Goal: Entertainment & Leisure: Browse casually

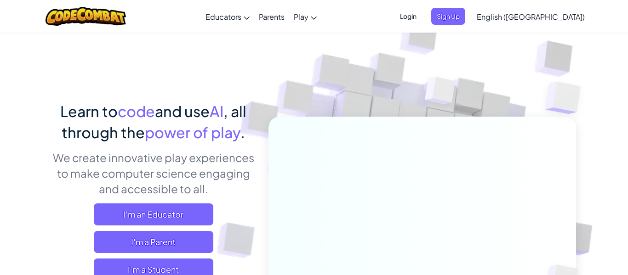
scroll to position [6, 0]
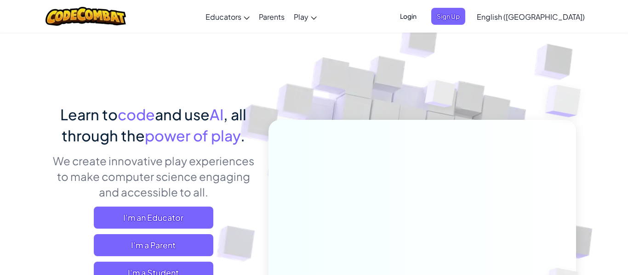
click at [422, 12] on span "Login" at bounding box center [408, 16] width 28 height 17
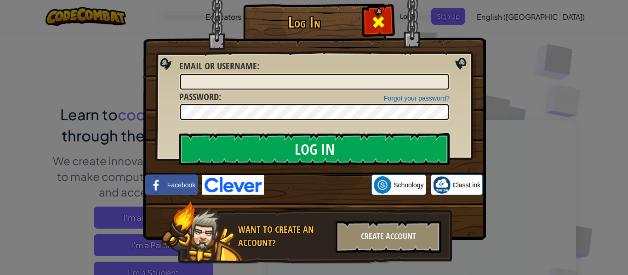
click at [386, 23] on div at bounding box center [378, 20] width 29 height 29
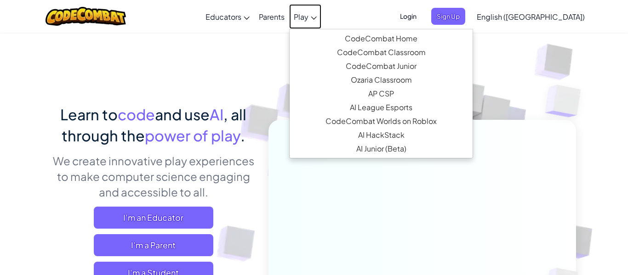
click at [308, 17] on span "Play" at bounding box center [301, 17] width 15 height 10
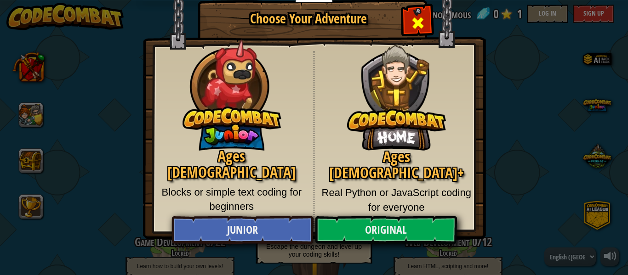
click at [418, 22] on span "Close modal" at bounding box center [417, 23] width 15 height 15
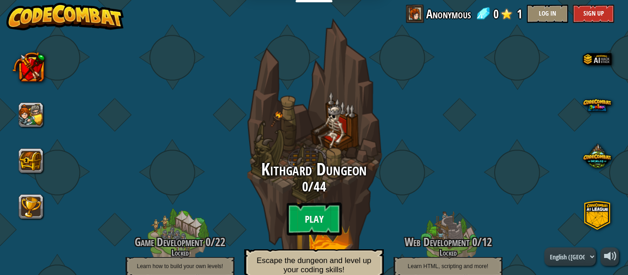
click at [309, 216] on btn "Play" at bounding box center [313, 219] width 55 height 33
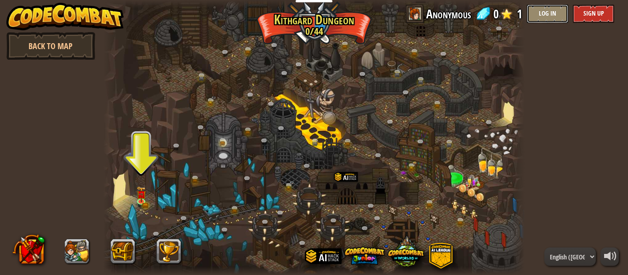
click at [556, 14] on button "Log In" at bounding box center [547, 14] width 41 height 18
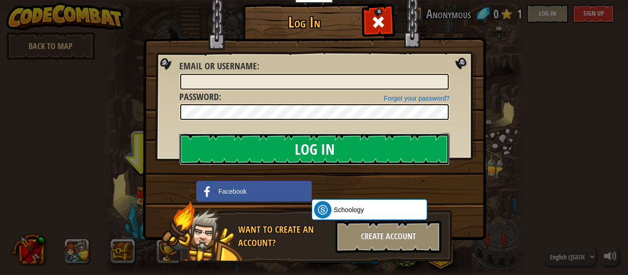
click at [341, 147] on input "Log In" at bounding box center [314, 149] width 270 height 32
